Goal: Task Accomplishment & Management: Complete application form

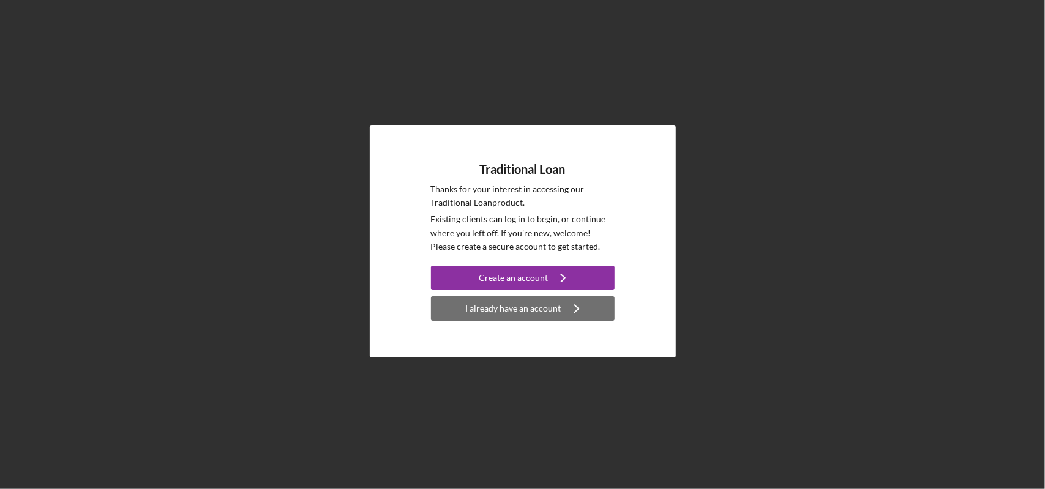
click at [542, 309] on div "I already have an account" at bounding box center [513, 308] width 95 height 24
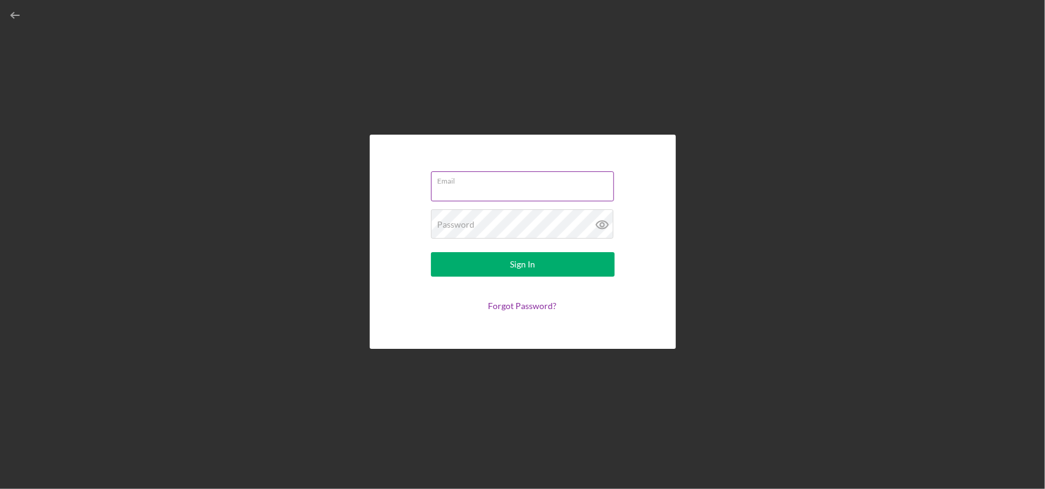
click at [500, 183] on div "Email" at bounding box center [523, 186] width 184 height 31
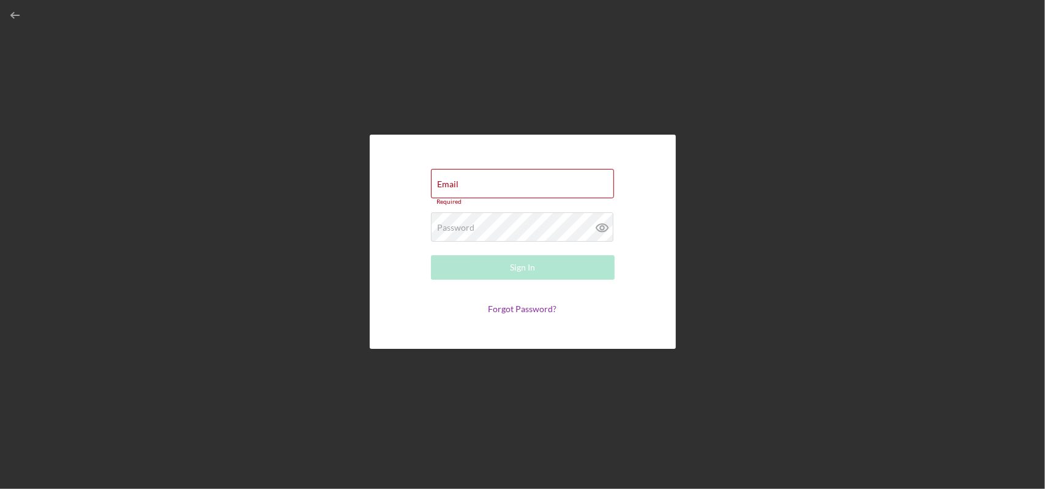
click at [1022, 77] on div "Email Required Password Required Sign In Forgot Password?" at bounding box center [522, 241] width 1033 height 483
click at [473, 178] on input "Email" at bounding box center [522, 183] width 183 height 29
click at [459, 182] on label "Email" at bounding box center [448, 184] width 21 height 10
click at [500, 182] on input "Email" at bounding box center [522, 183] width 183 height 29
click at [500, 183] on div "Email Required" at bounding box center [523, 187] width 184 height 37
